Goal: Use online tool/utility: Utilize a website feature to perform a specific function

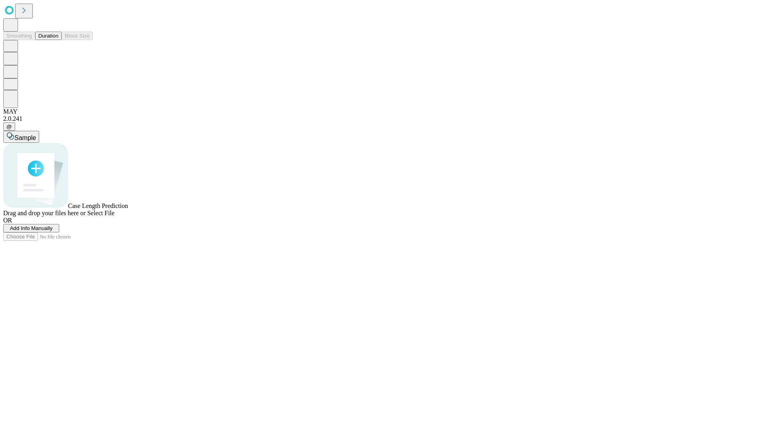
click at [114, 216] on span "Select File" at bounding box center [100, 213] width 27 height 7
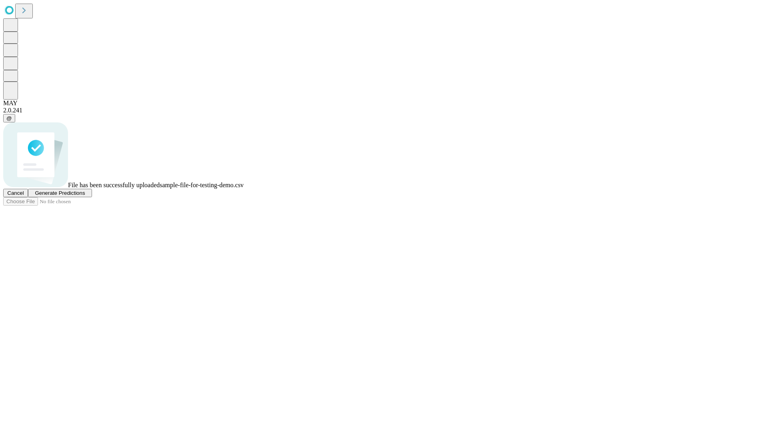
click at [85, 196] on span "Generate Predictions" at bounding box center [60, 193] width 50 height 6
